Goal: Find specific page/section: Find specific page/section

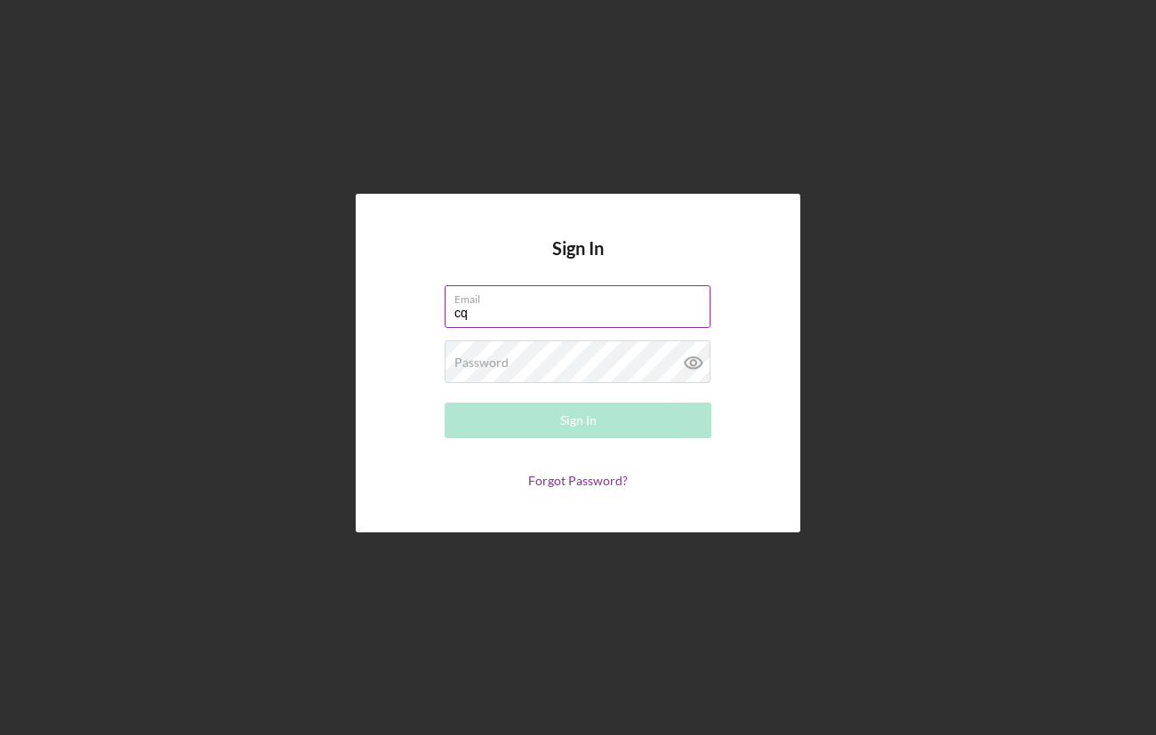
type input "cqhuynh@rendeprogresscapital.com"
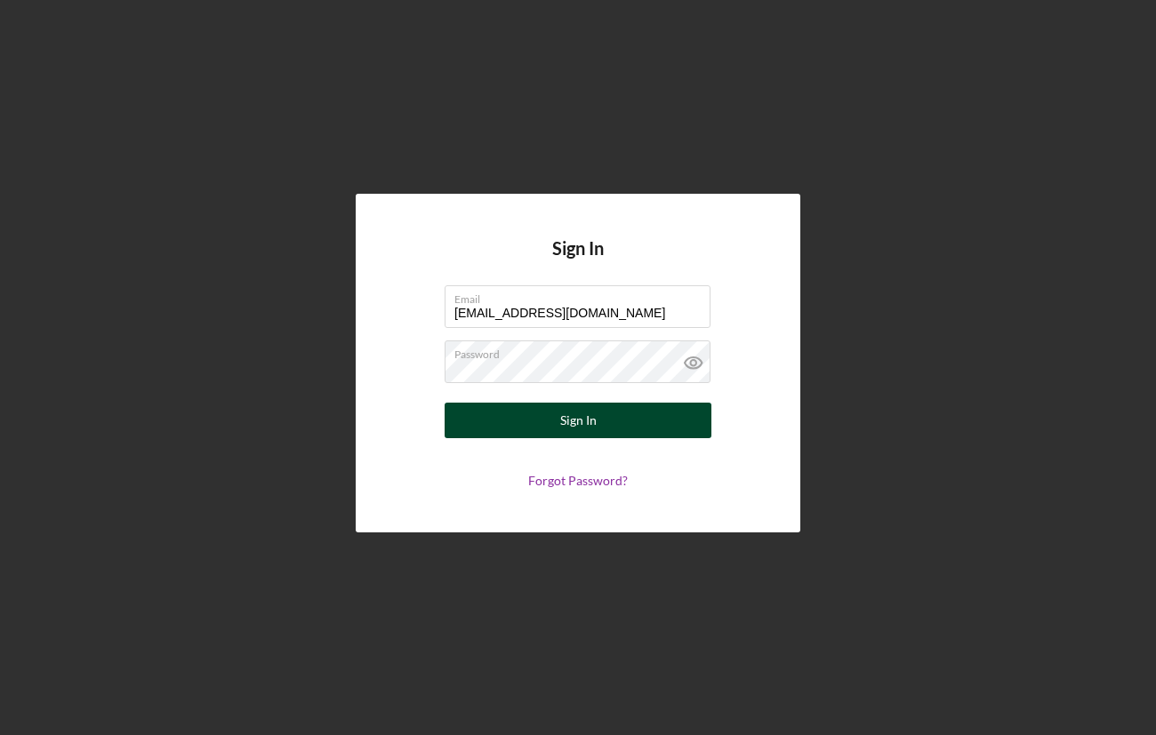
click at [589, 429] on div "Sign In" at bounding box center [578, 421] width 36 height 36
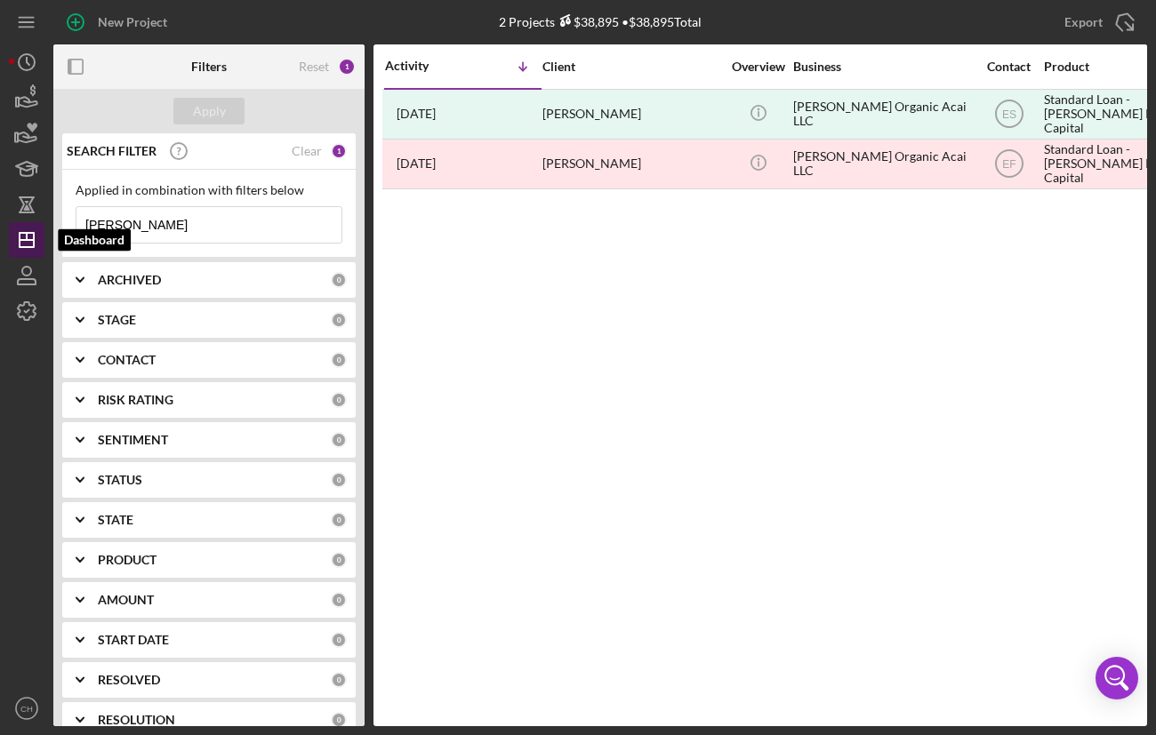
click at [27, 229] on icon "Icon/Dashboard" at bounding box center [26, 240] width 44 height 44
click at [11, 62] on icon "Icon/History" at bounding box center [26, 62] width 44 height 44
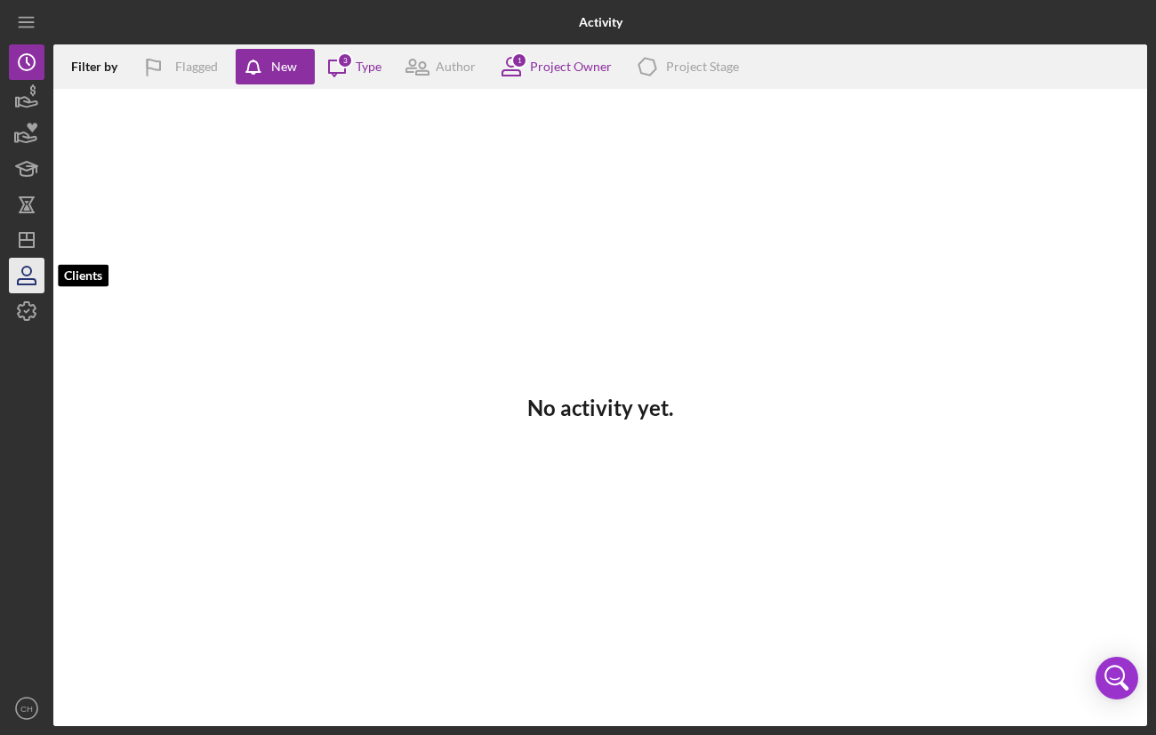
click at [28, 271] on icon "button" at bounding box center [26, 275] width 44 height 44
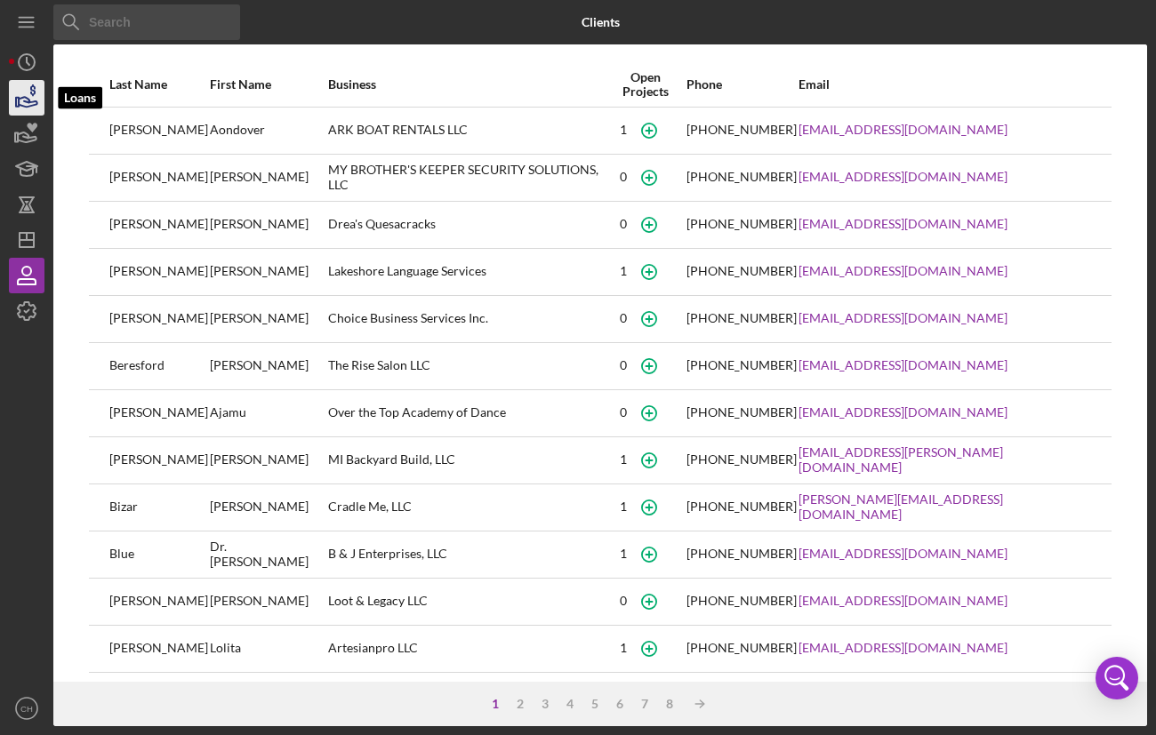
click at [21, 98] on icon "button" at bounding box center [28, 102] width 19 height 10
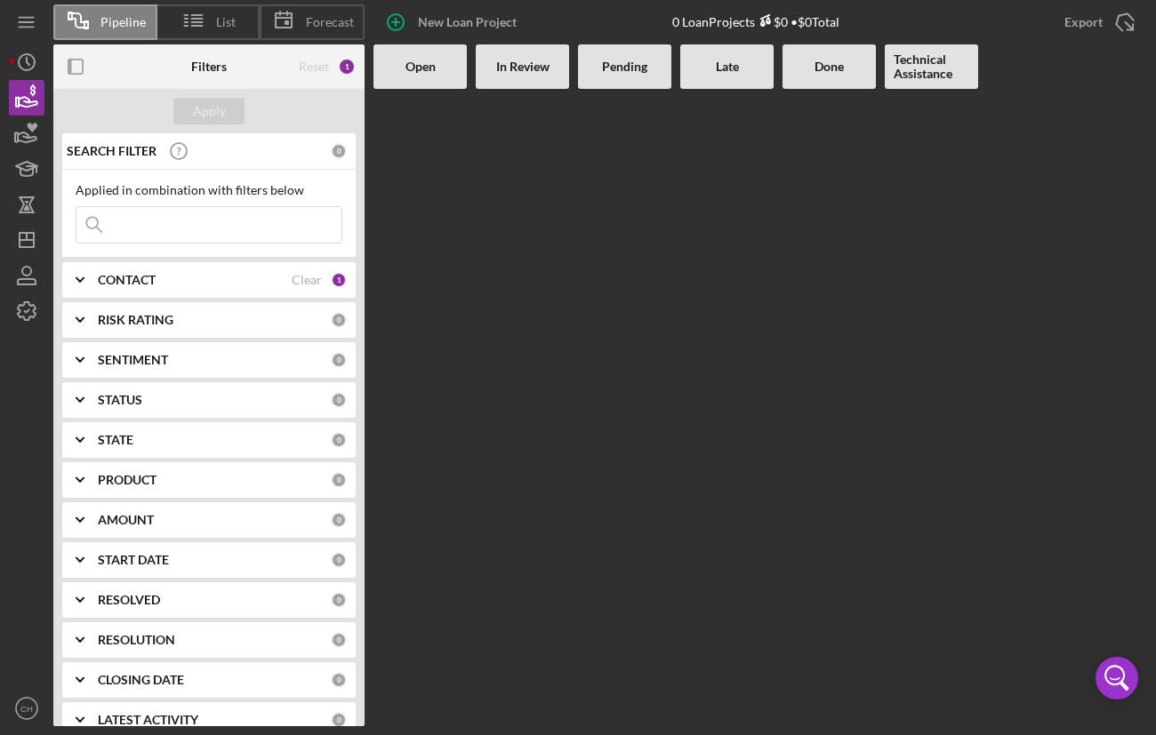
click at [509, 79] on div "In Review" at bounding box center [522, 66] width 93 height 44
click at [515, 68] on b "In Review" at bounding box center [522, 67] width 53 height 14
click at [218, 26] on span "List" at bounding box center [226, 22] width 20 height 14
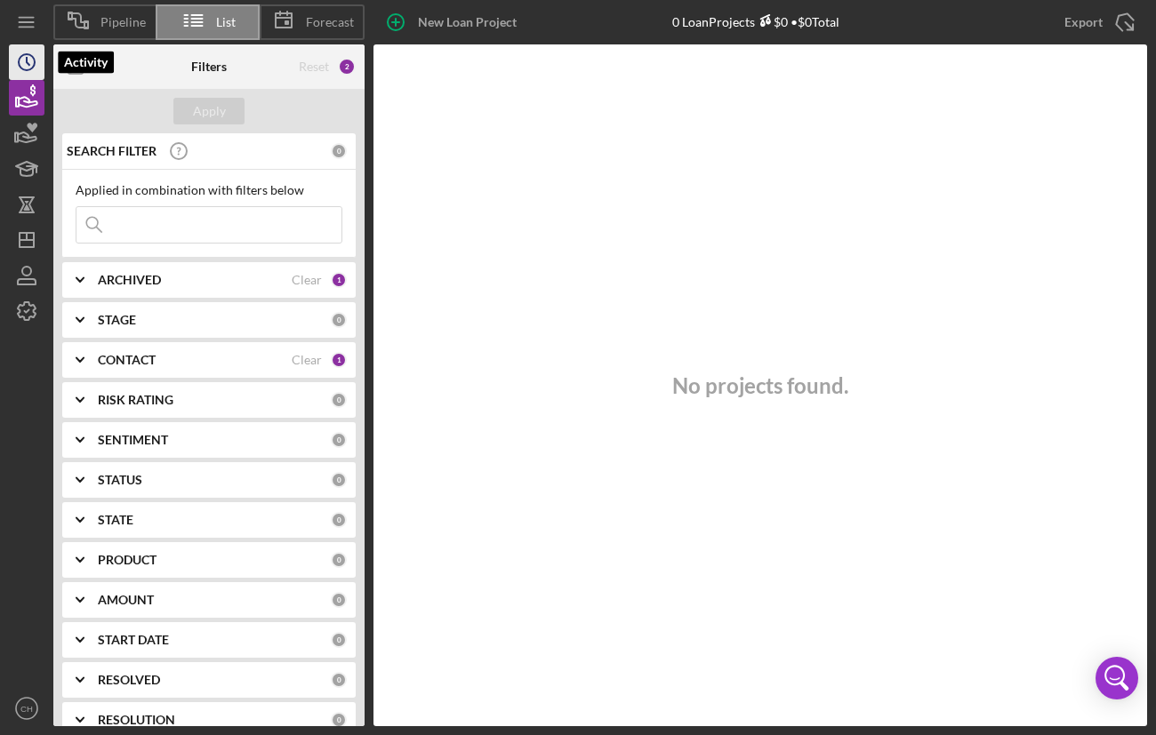
click at [27, 67] on icon "Icon/History" at bounding box center [26, 62] width 44 height 44
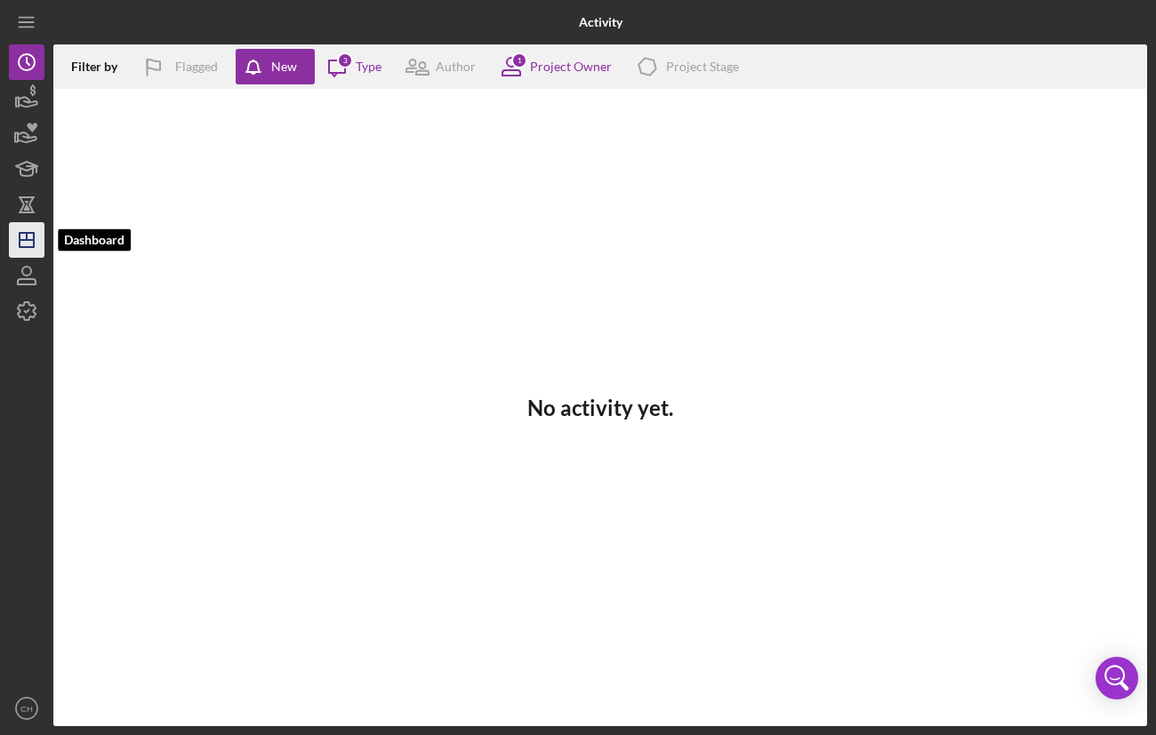
click at [35, 234] on icon "Icon/Dashboard" at bounding box center [26, 240] width 44 height 44
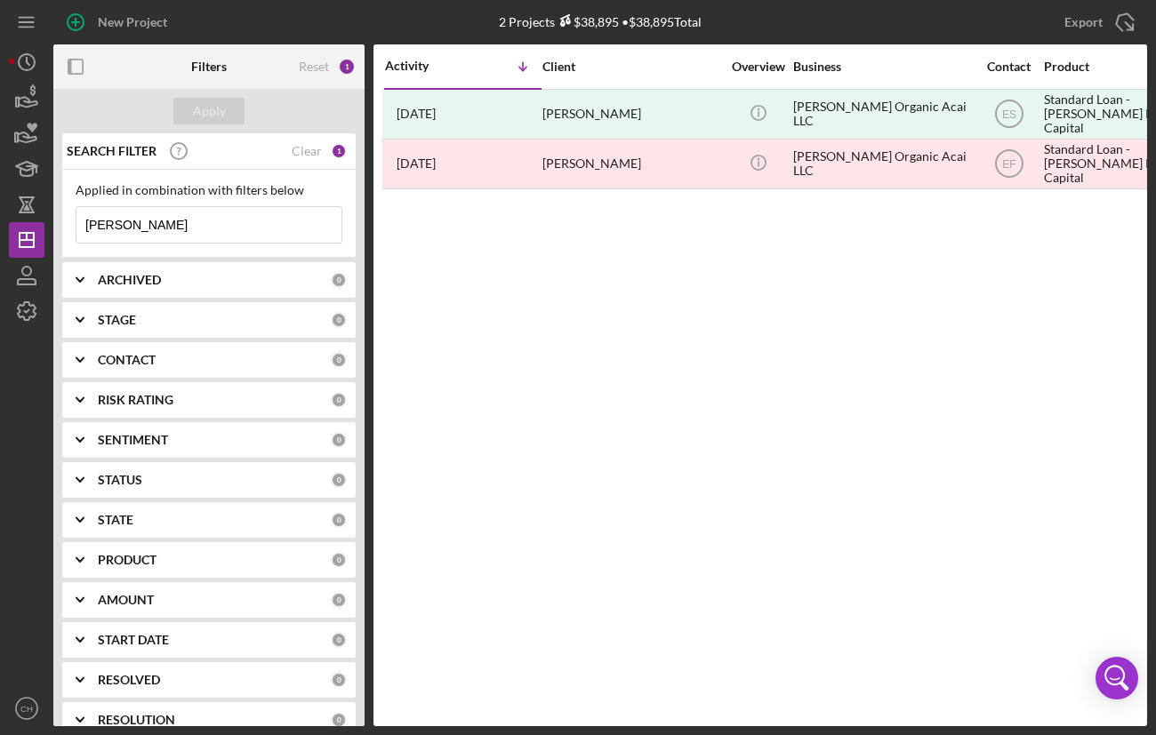
click at [256, 224] on input "haggerty" at bounding box center [208, 225] width 265 height 36
type input "h"
click at [234, 114] on button "Apply" at bounding box center [208, 111] width 71 height 27
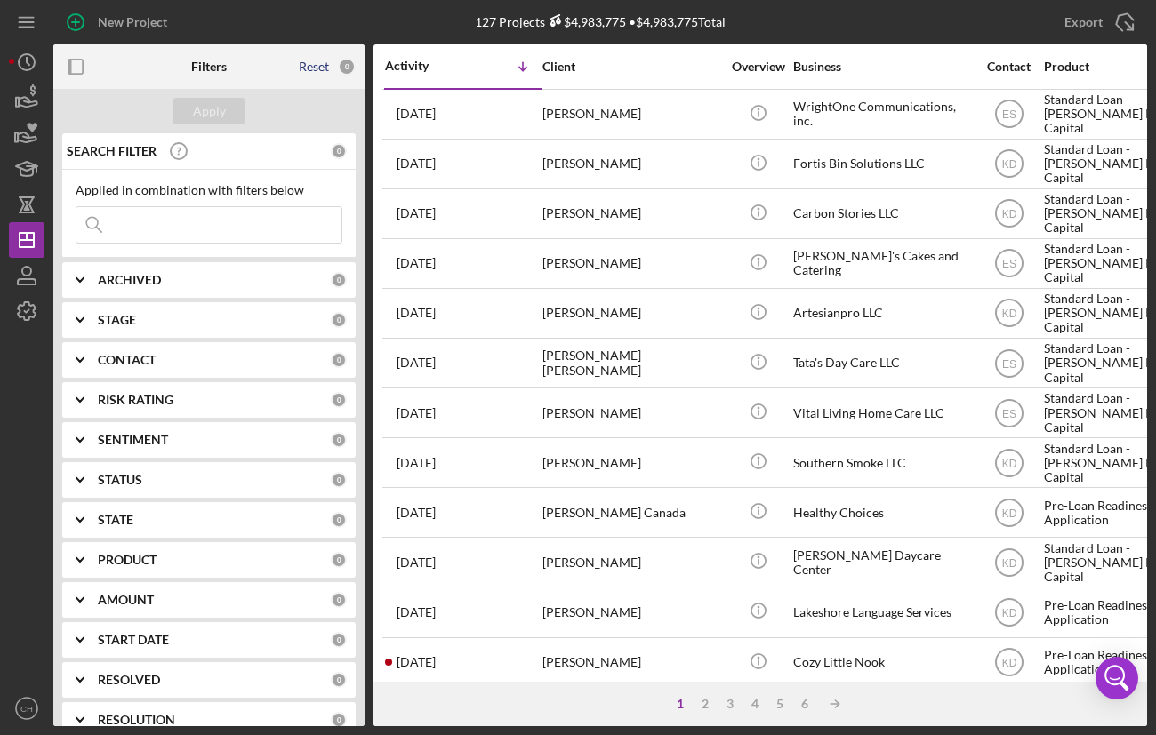
click at [316, 64] on div "Reset" at bounding box center [314, 67] width 30 height 14
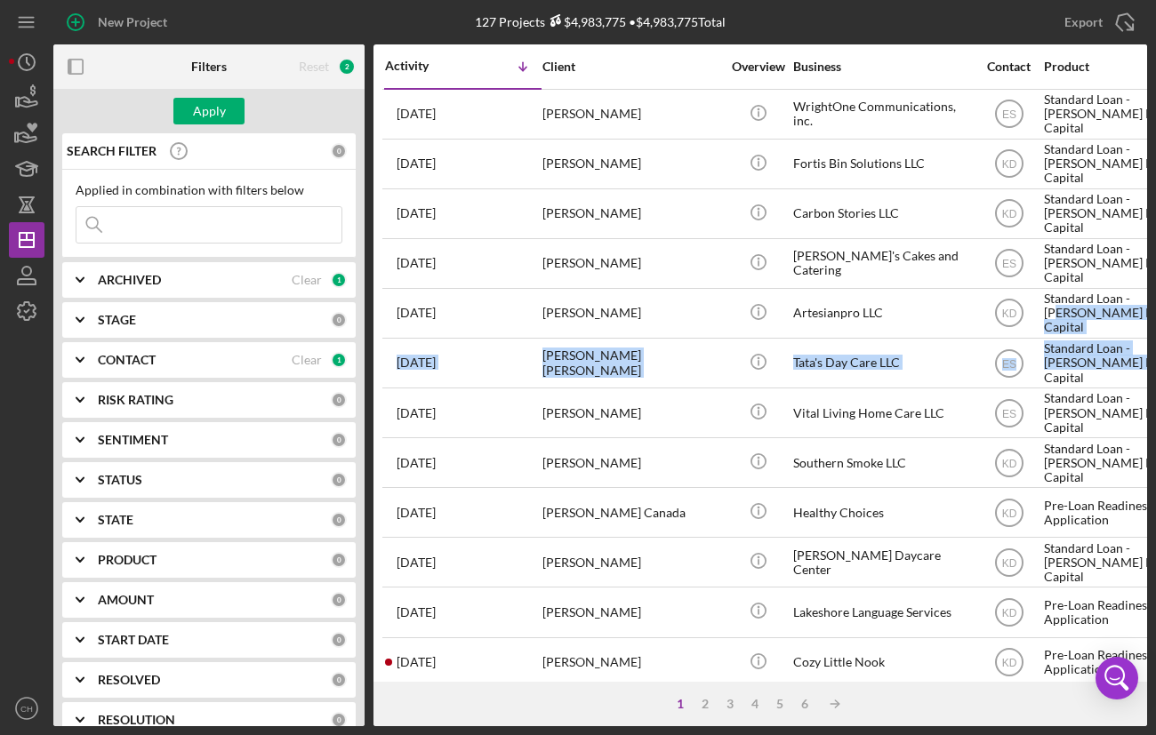
drag, startPoint x: 1148, startPoint y: 303, endPoint x: 1151, endPoint y: 360, distance: 57.0
click at [1151, 360] on div "New Project 127 Projects $4,983,775 • $4,983,775 Total haggerty Export Icon/Exp…" at bounding box center [578, 367] width 1156 height 735
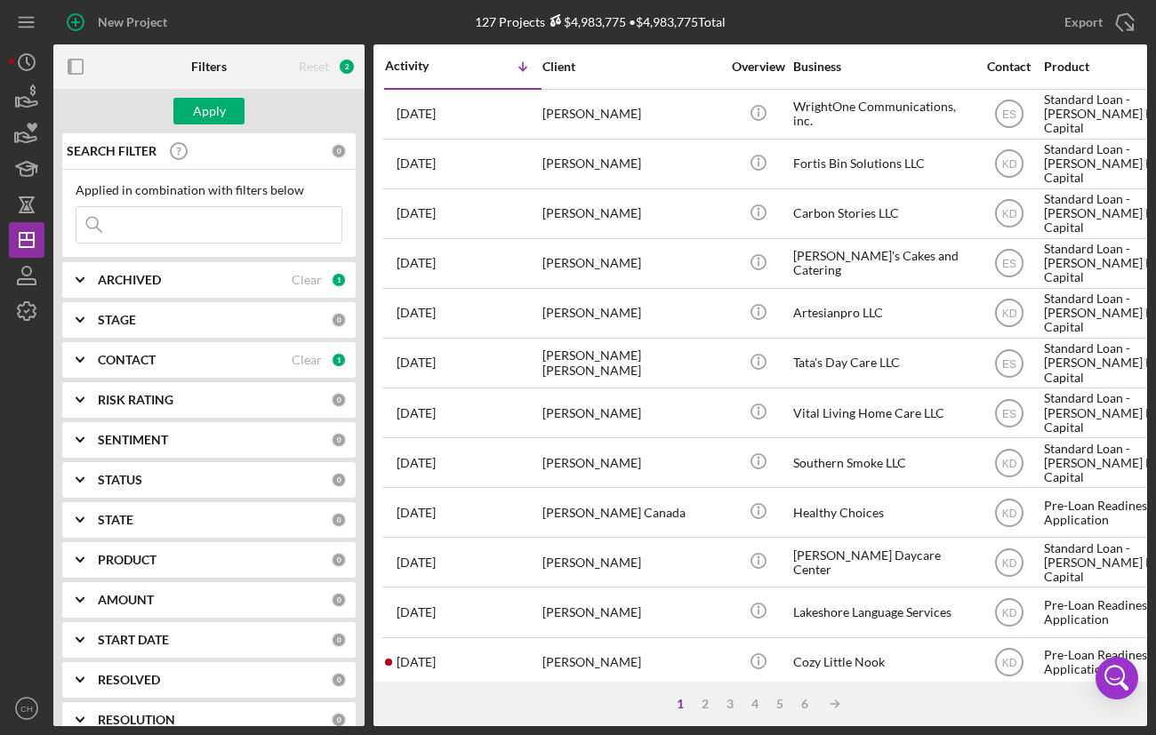
click at [100, 317] on icon "Icon/Expander" at bounding box center [80, 320] width 44 height 44
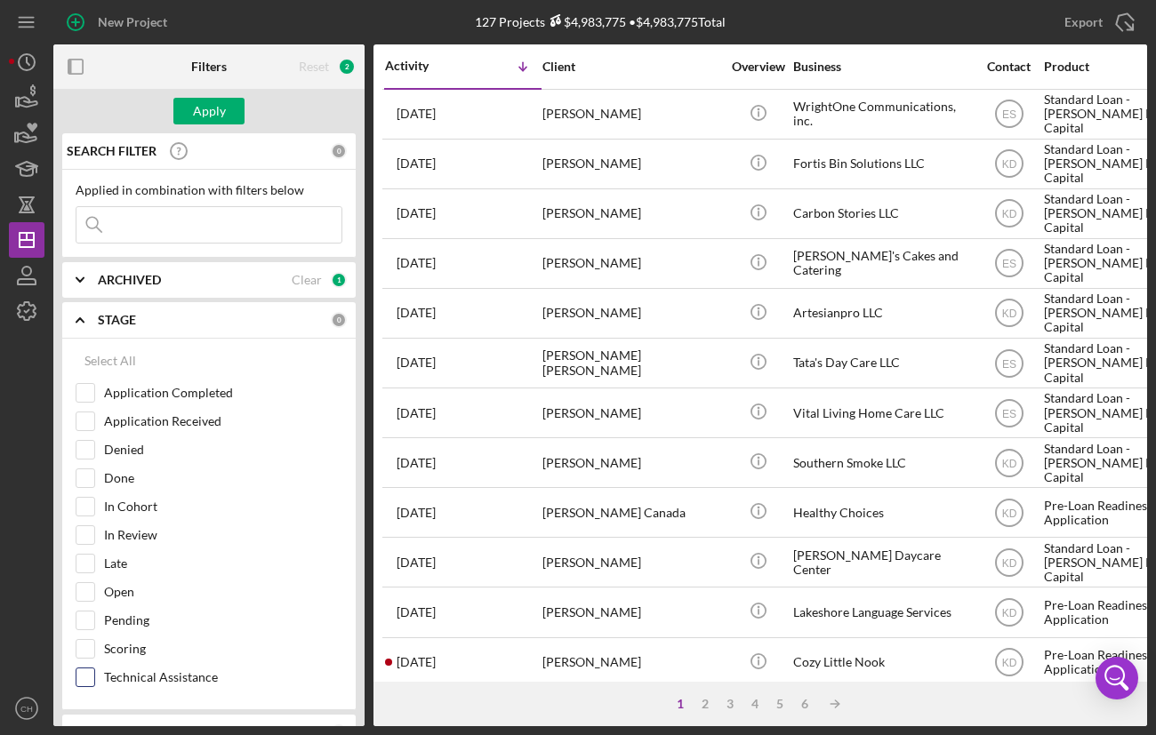
click at [82, 674] on input "Technical Assistance" at bounding box center [85, 678] width 18 height 18
checkbox input "true"
click at [217, 112] on div "Apply" at bounding box center [209, 111] width 33 height 27
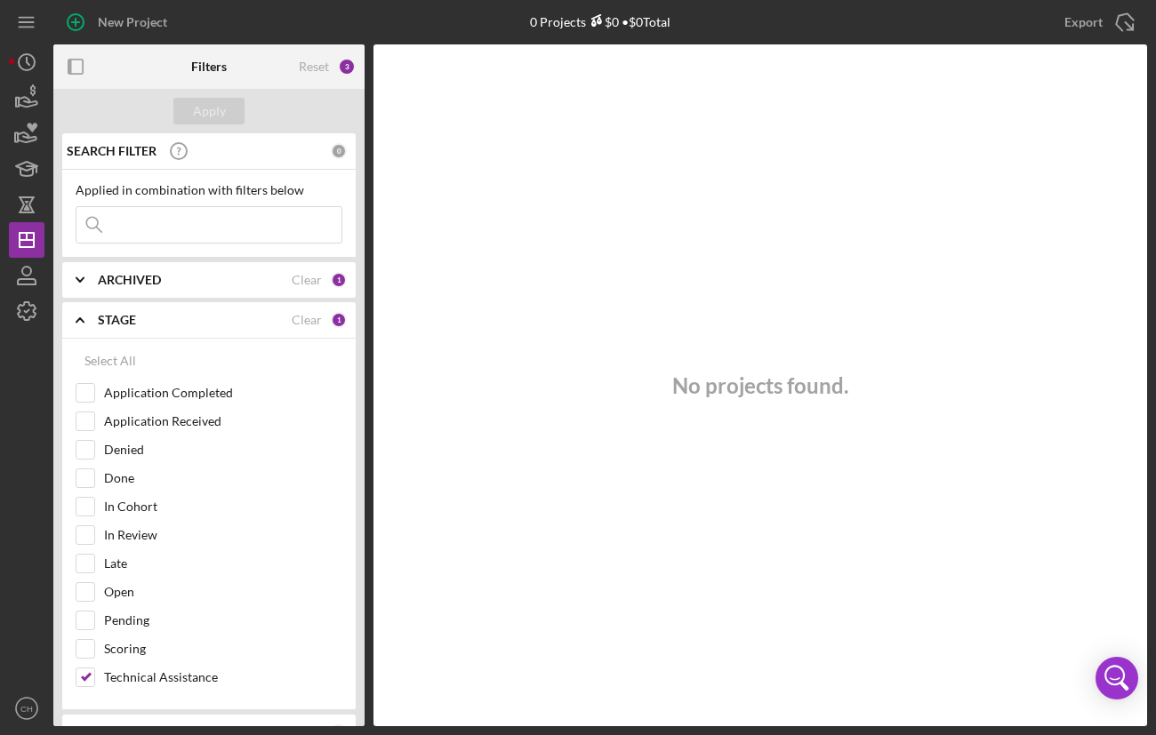
click at [148, 277] on b "ARCHIVED" at bounding box center [129, 280] width 63 height 14
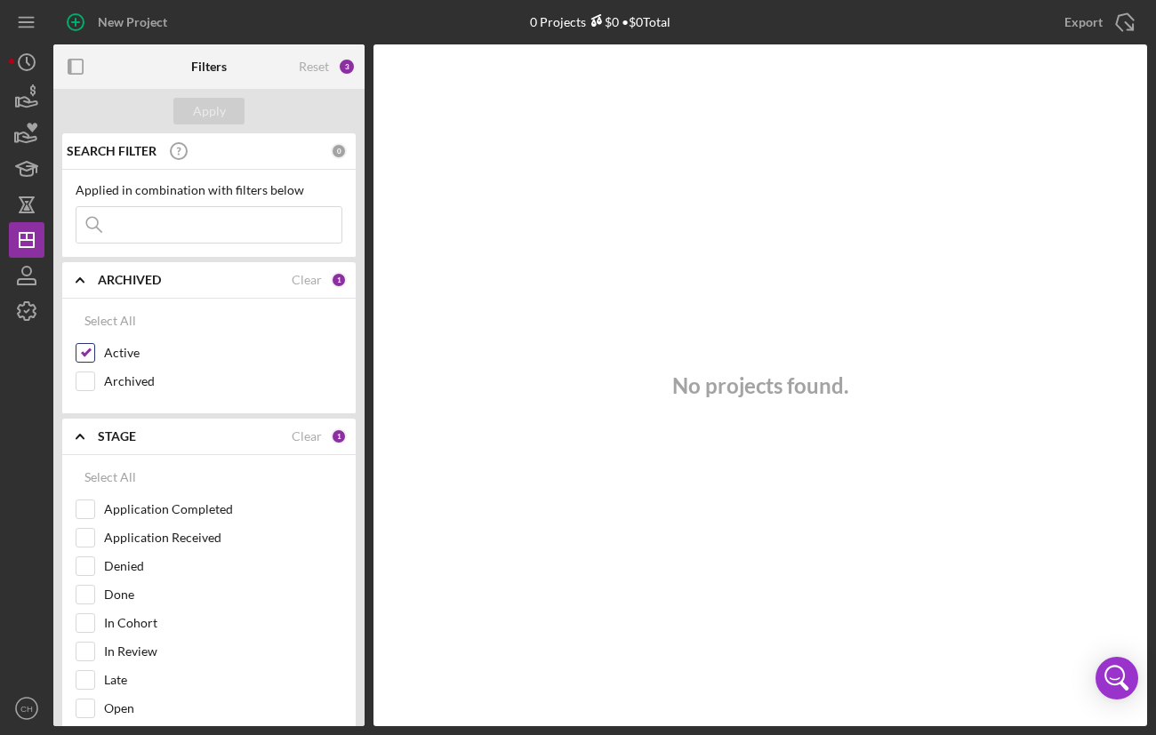
click at [82, 354] on input "Active" at bounding box center [85, 353] width 18 height 18
checkbox input "false"
click at [196, 116] on div "Apply" at bounding box center [209, 111] width 33 height 27
click at [29, 272] on icon "button" at bounding box center [26, 275] width 44 height 44
